Goal: Find specific page/section: Find specific page/section

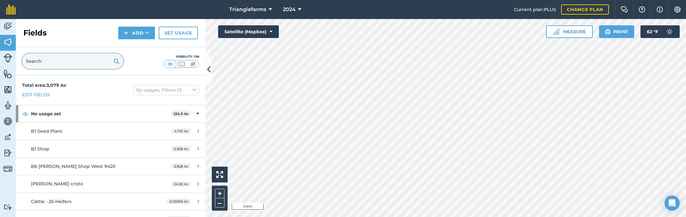
click at [50, 57] on input "text" at bounding box center [72, 60] width 101 height 15
click at [288, 8] on span "2024" at bounding box center [289, 10] width 13 height 8
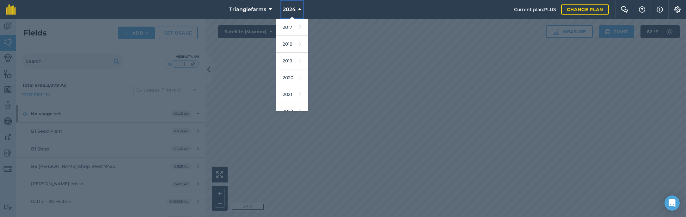
drag, startPoint x: 288, startPoint y: 8, endPoint x: 288, endPoint y: 13, distance: 4.8
click at [288, 8] on span "2024" at bounding box center [289, 10] width 13 height 8
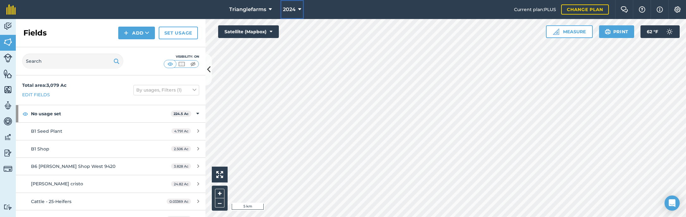
click at [291, 9] on span "2024" at bounding box center [289, 10] width 13 height 8
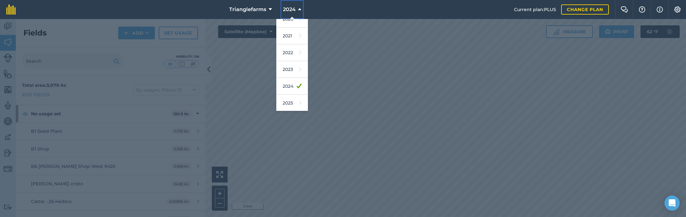
scroll to position [86, 0]
click at [291, 78] on link "2025" at bounding box center [292, 75] width 32 height 17
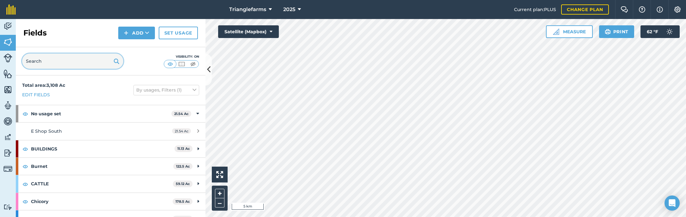
click at [82, 64] on input "text" at bounding box center [72, 60] width 101 height 15
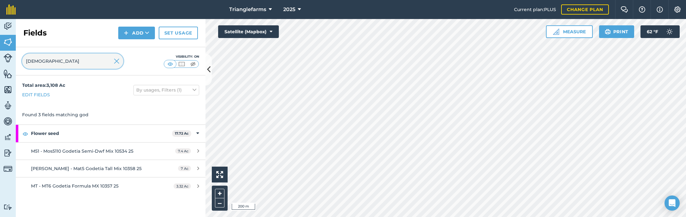
type input "god"
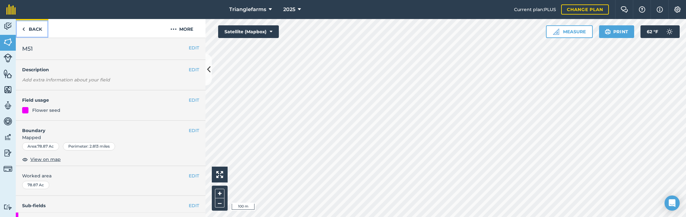
click at [41, 31] on link "Back" at bounding box center [32, 28] width 33 height 19
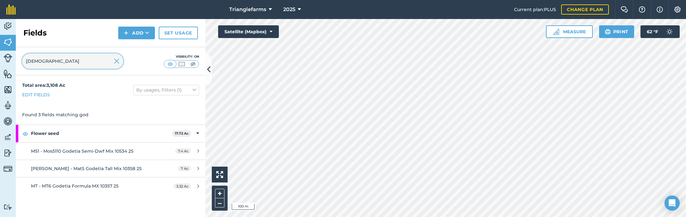
click at [82, 60] on input "god" at bounding box center [72, 60] width 101 height 15
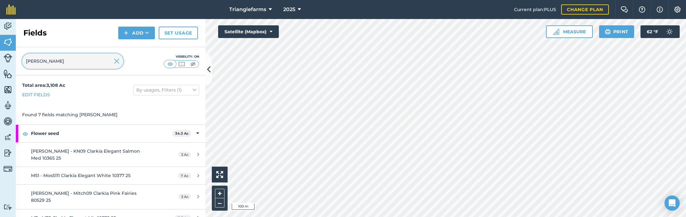
type input "clark"
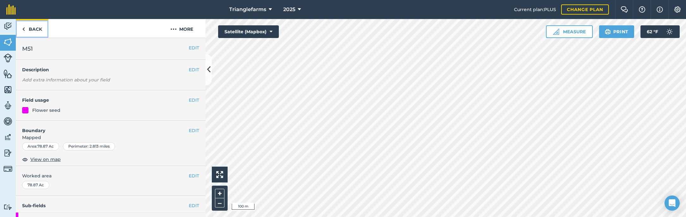
click at [34, 29] on link "Back" at bounding box center [32, 28] width 33 height 19
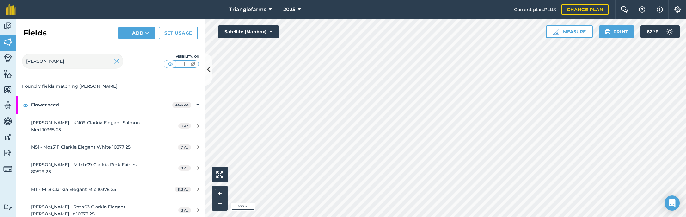
scroll to position [47, 0]
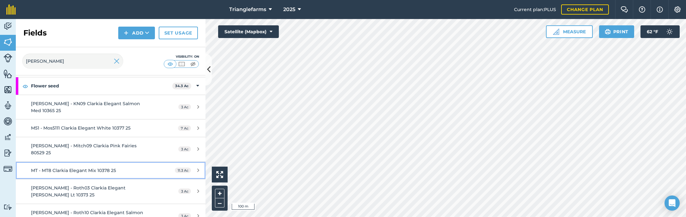
click at [85, 167] on span "MT - MT8 Clarkia Elegant Mix 10378 25" at bounding box center [73, 170] width 85 height 6
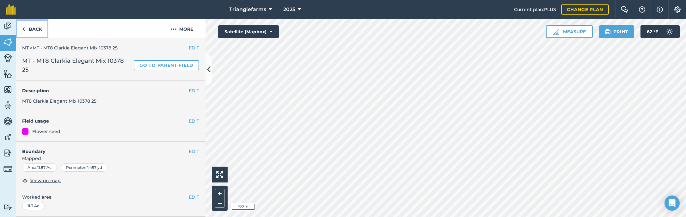
click at [44, 29] on link "Back" at bounding box center [32, 28] width 33 height 19
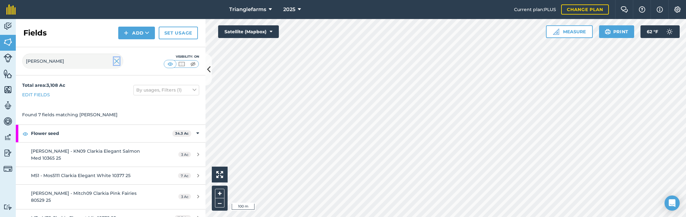
click at [117, 61] on img at bounding box center [117, 61] width 6 height 8
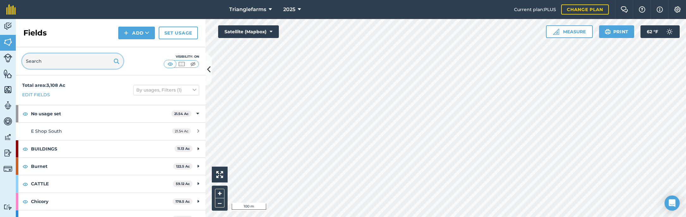
click at [89, 62] on input "text" at bounding box center [72, 60] width 101 height 15
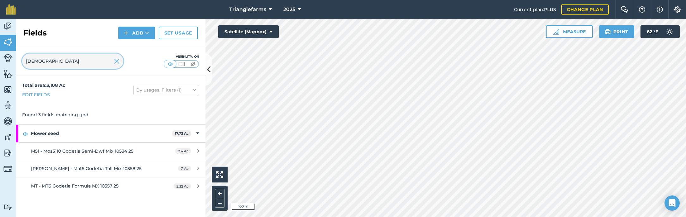
type input "god"
click at [46, 60] on input "god" at bounding box center [72, 60] width 101 height 15
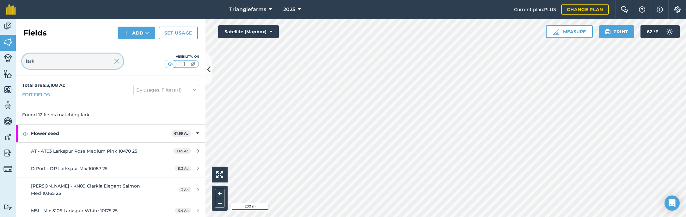
scroll to position [28, 0]
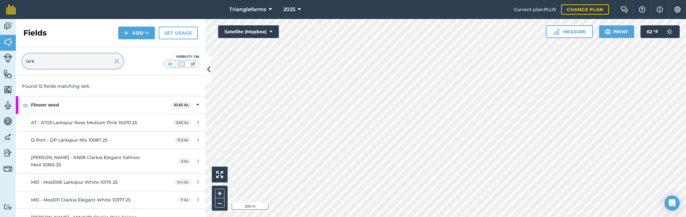
type input "lark"
click at [119, 58] on img at bounding box center [117, 61] width 6 height 8
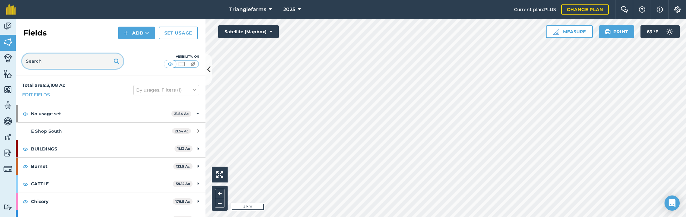
click at [44, 58] on input "text" at bounding box center [72, 60] width 101 height 15
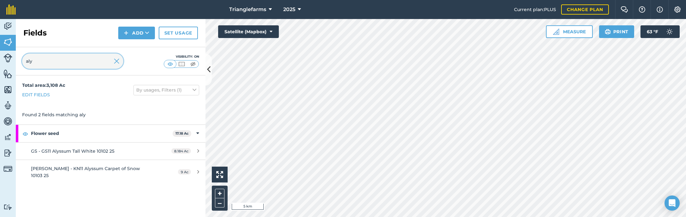
click at [49, 65] on input "aly" at bounding box center [72, 60] width 101 height 15
click at [54, 60] on input "rose m" at bounding box center [72, 60] width 101 height 15
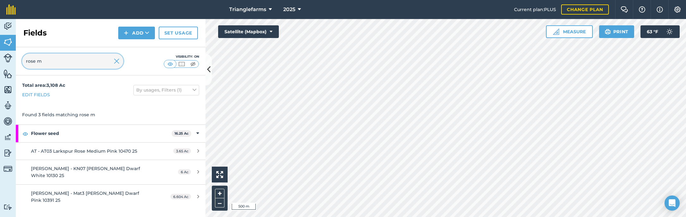
click at [52, 58] on input "rose m" at bounding box center [72, 60] width 101 height 15
click at [59, 53] on input "rose m" at bounding box center [72, 60] width 101 height 15
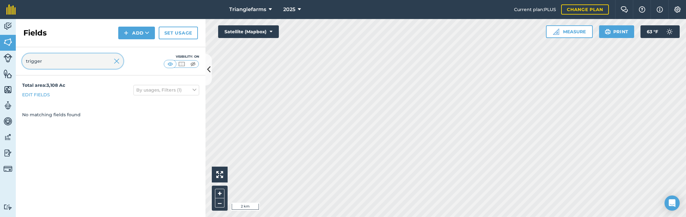
type input "trigger"
click at [119, 64] on img at bounding box center [117, 61] width 6 height 8
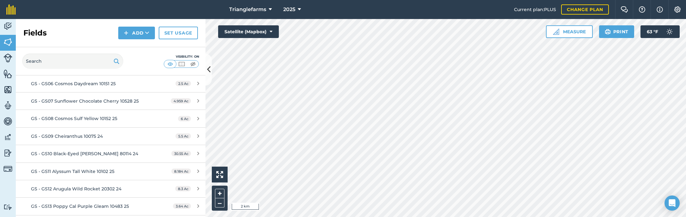
scroll to position [1150, 0]
